Goal: Task Accomplishment & Management: Manage account settings

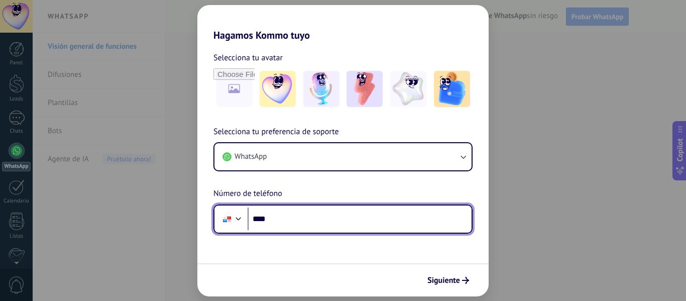
click at [397, 209] on input "****" at bounding box center [359, 218] width 224 height 23
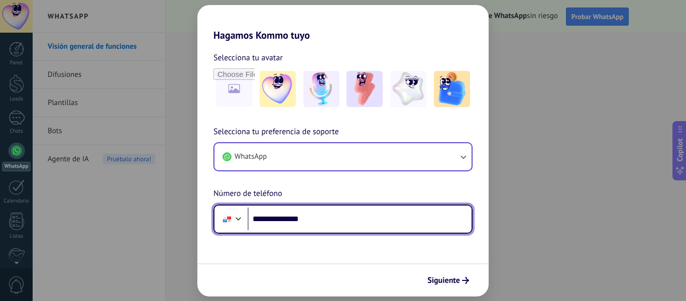
type input "**********"
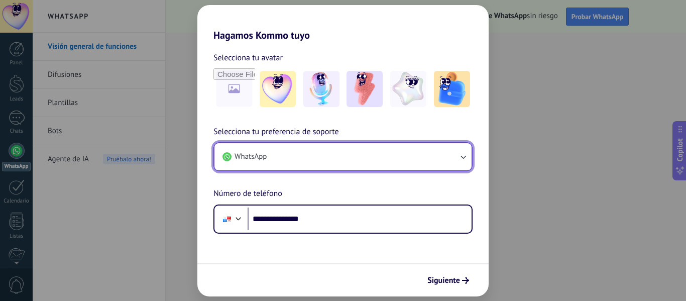
click at [333, 162] on button "WhatsApp" at bounding box center [342, 156] width 257 height 27
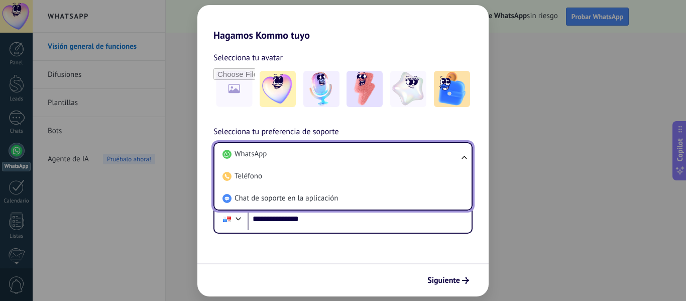
click at [333, 162] on li "WhatsApp" at bounding box center [340, 154] width 245 height 22
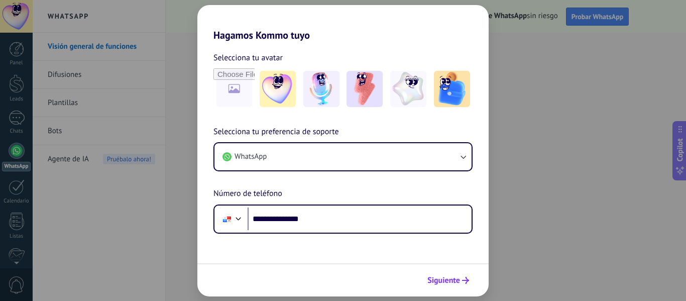
click at [446, 282] on span "Siguiente" at bounding box center [443, 280] width 33 height 7
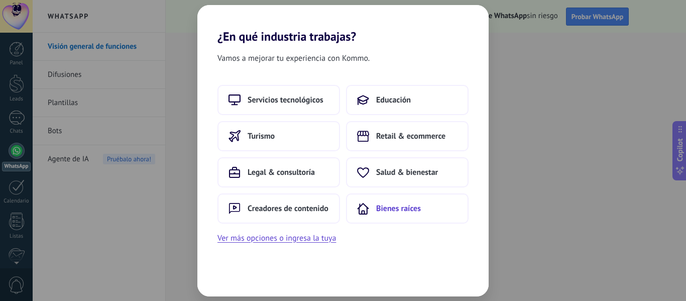
click at [387, 214] on button "Bienes raíces" at bounding box center [407, 208] width 122 height 30
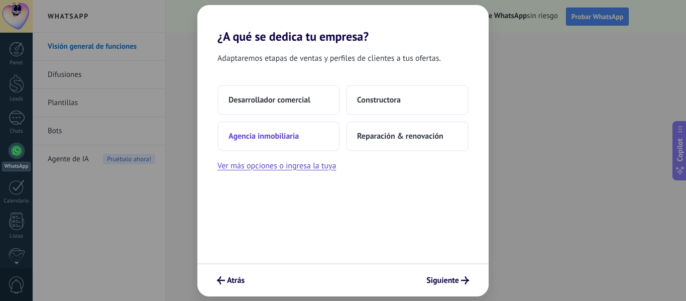
click at [320, 131] on button "Agencia inmobiliaria" at bounding box center [278, 136] width 122 height 30
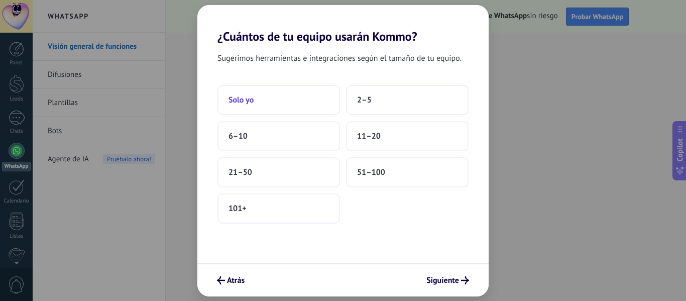
click at [322, 106] on button "Solo yo" at bounding box center [278, 100] width 122 height 30
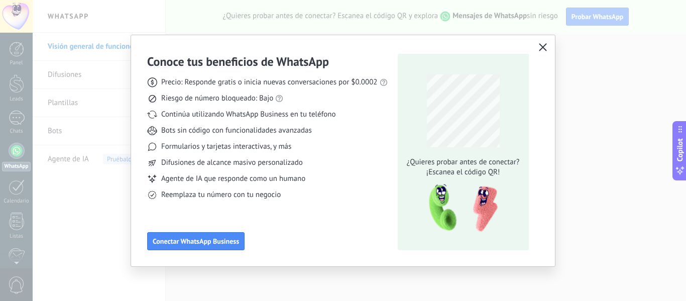
click at [541, 50] on icon "button" at bounding box center [543, 47] width 8 height 8
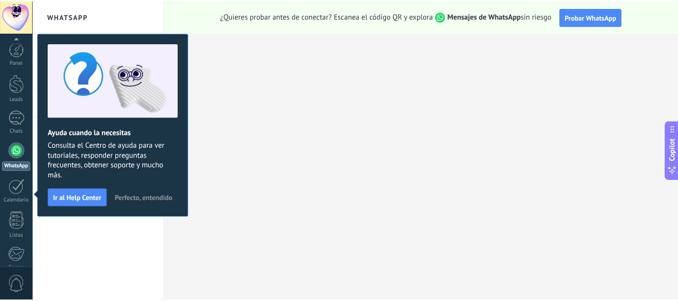
scroll to position [117, 0]
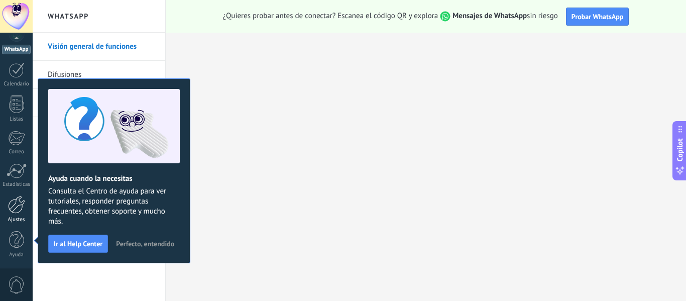
click at [16, 213] on div at bounding box center [16, 205] width 17 height 18
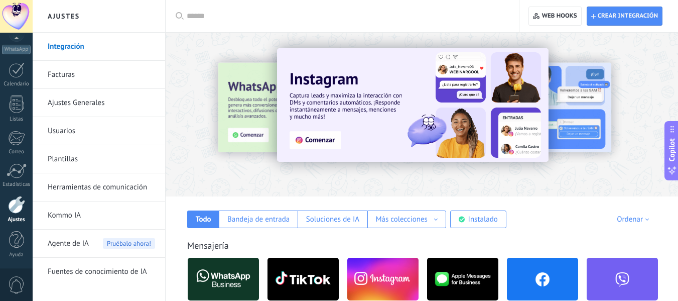
click at [17, 280] on span "0" at bounding box center [16, 285] width 17 height 18
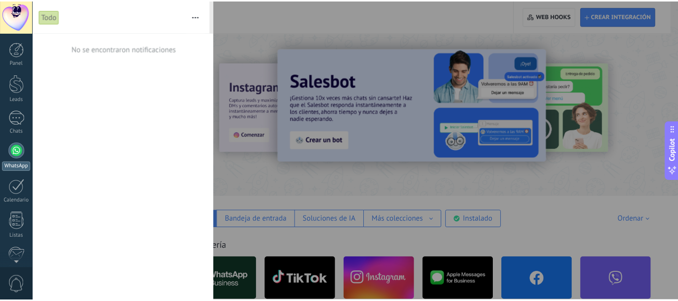
scroll to position [117, 0]
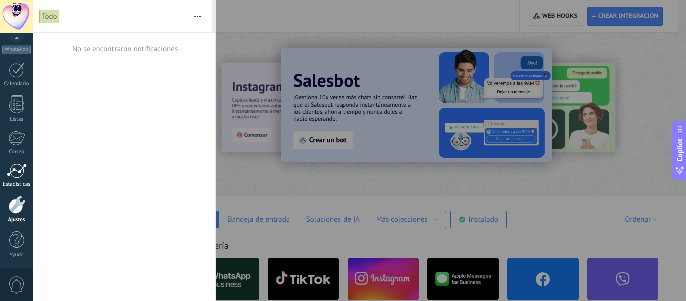
click at [21, 166] on div at bounding box center [17, 170] width 20 height 15
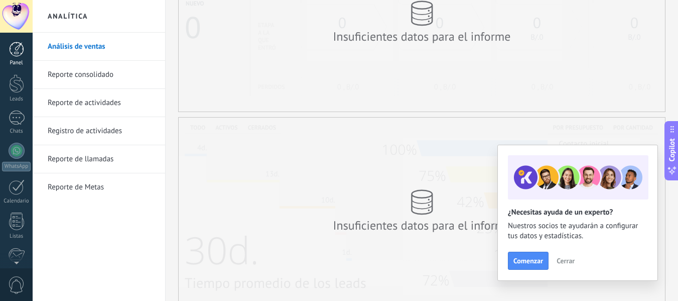
click at [13, 42] on div at bounding box center [16, 49] width 15 height 15
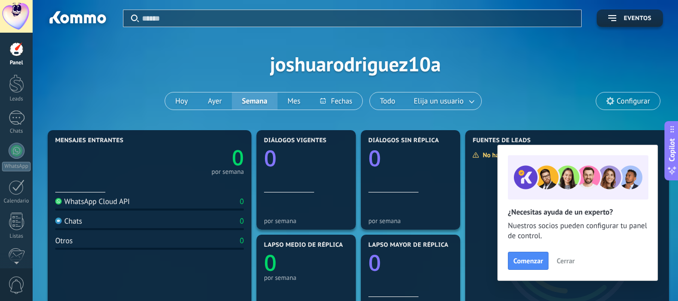
click at [644, 102] on span "Configurar" at bounding box center [633, 101] width 33 height 9
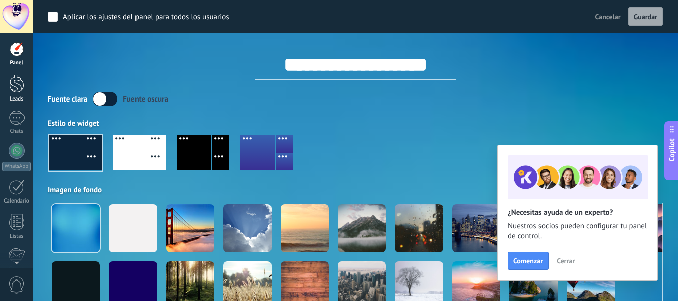
click at [18, 78] on div at bounding box center [16, 83] width 15 height 19
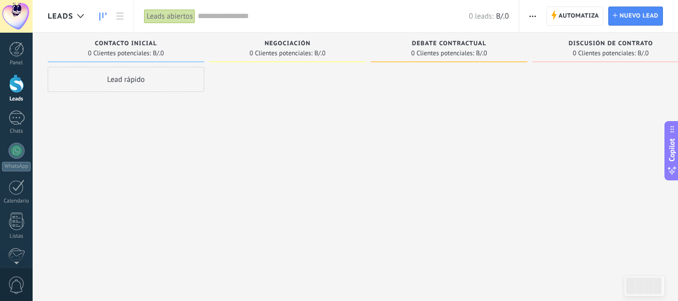
click at [17, 15] on div at bounding box center [16, 16] width 33 height 33
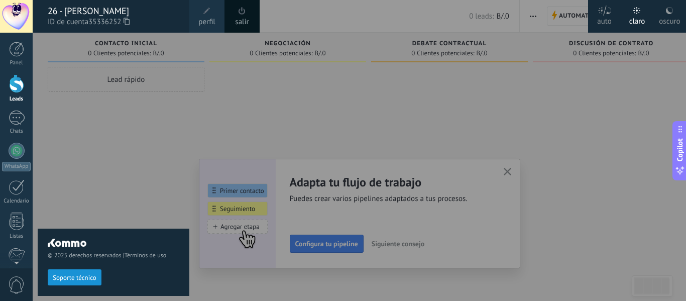
click at [199, 18] on span "perfil" at bounding box center [206, 22] width 17 height 11
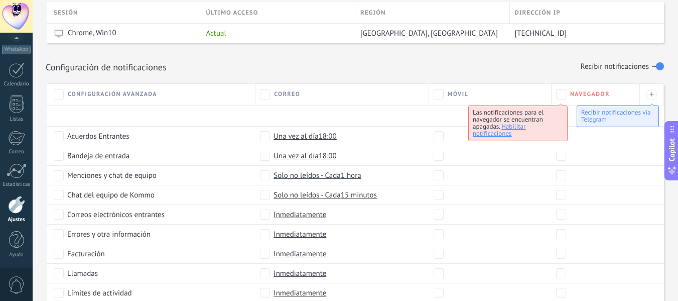
scroll to position [414, 0]
click at [477, 62] on div "Configuración de notificaciones Recibir notificaciones" at bounding box center [355, 65] width 619 height 17
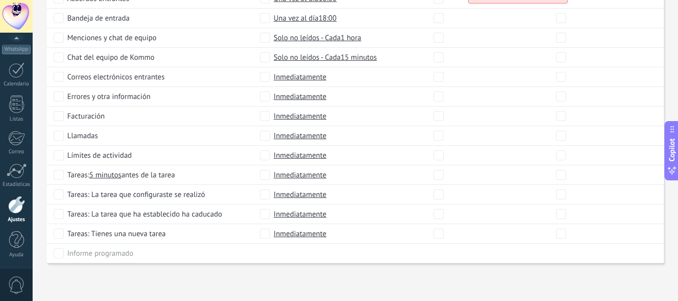
scroll to position [431, 0]
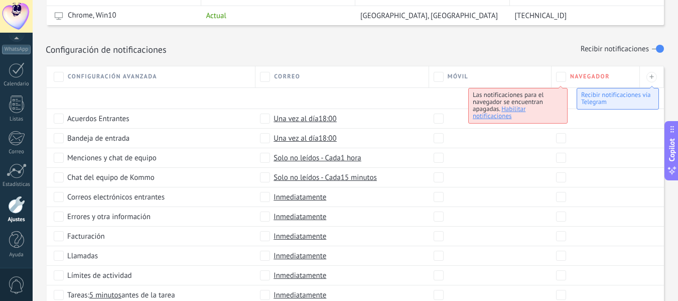
click at [306, 236] on span "Inmediatamente" at bounding box center [300, 236] width 53 height 10
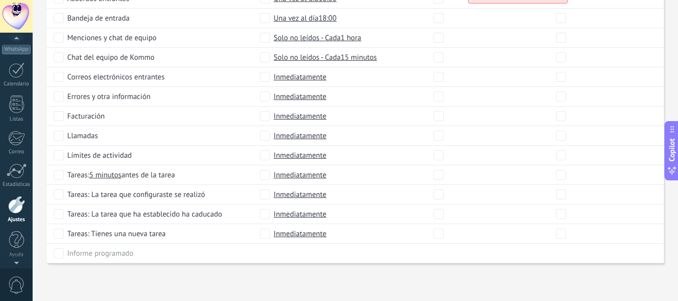
scroll to position [0, 0]
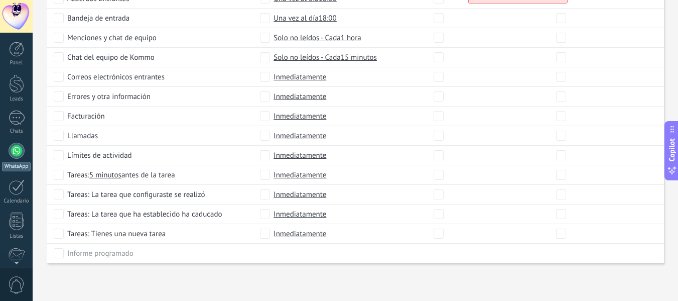
click at [21, 153] on div at bounding box center [17, 151] width 16 height 16
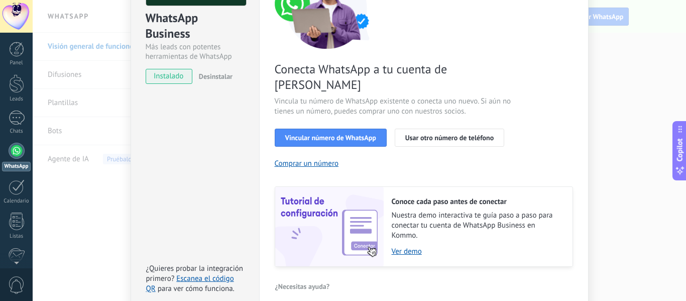
scroll to position [145, 0]
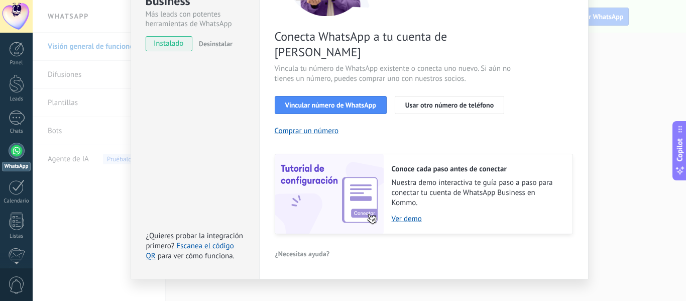
click at [650, 133] on div "WhatsApp Business Más leads con potentes herramientas de WhatsApp instalado Des…" at bounding box center [359, 150] width 653 height 301
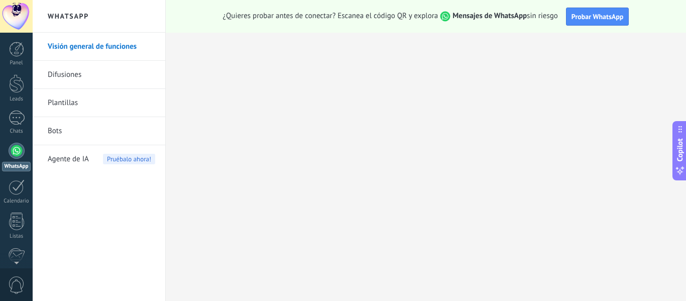
scroll to position [0, 0]
drag, startPoint x: 111, startPoint y: 32, endPoint x: 130, endPoint y: 53, distance: 28.5
click at [130, 53] on div "WhatsApp Visión general de funciones Difusiones Plantillas Bots Agente de IA Pr…" at bounding box center [99, 150] width 133 height 301
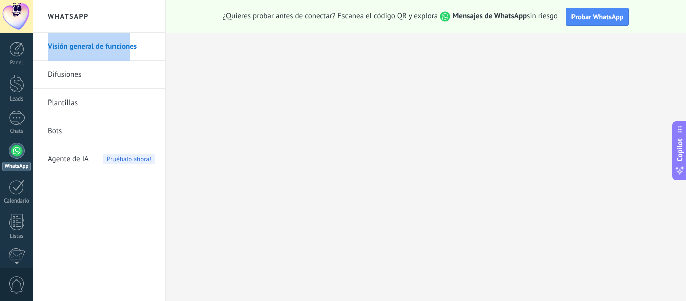
click at [147, 48] on link "Visión general de funciones" at bounding box center [101, 47] width 107 height 28
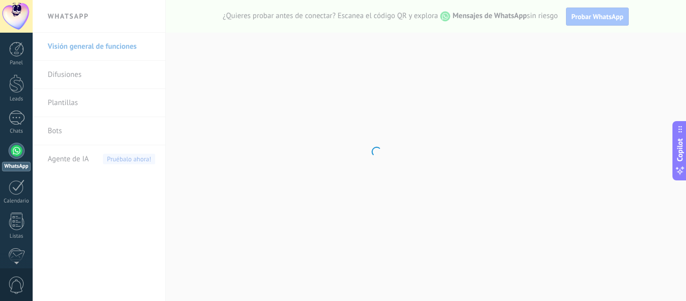
click at [95, 235] on body ".abecls-1,.abecls-2{fill-rule:evenodd}.abecls-2{fill:#fff} .abhcls-1{fill:none}…" at bounding box center [343, 150] width 686 height 301
